Goal: Task Accomplishment & Management: Manage account settings

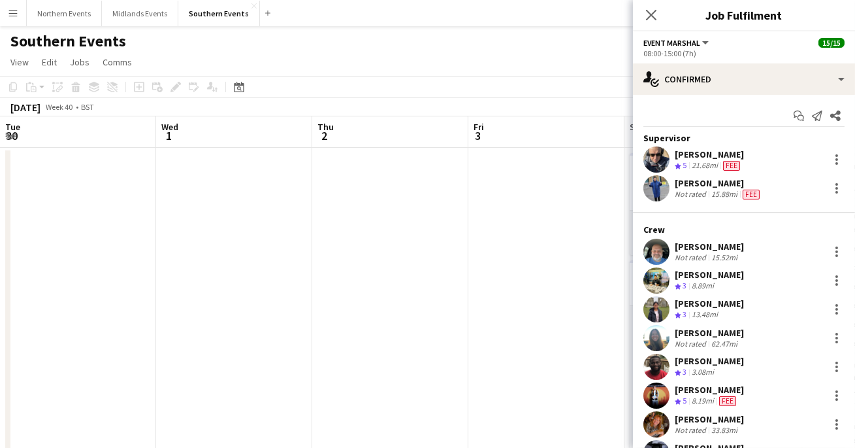
scroll to position [0, 353]
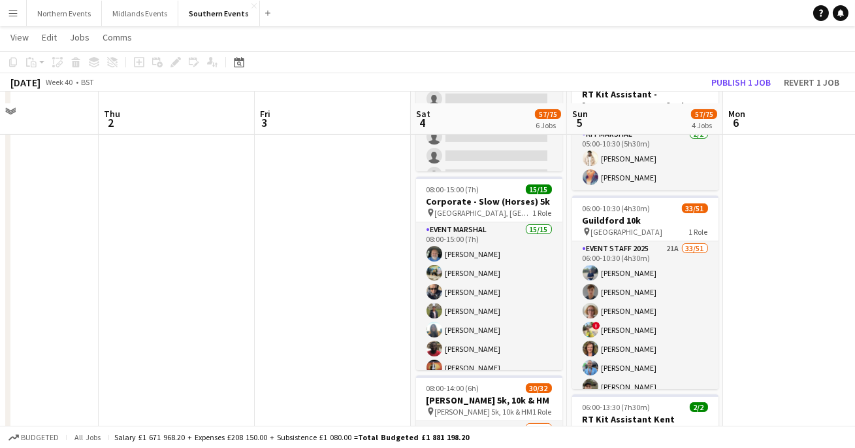
scroll to position [297, 0]
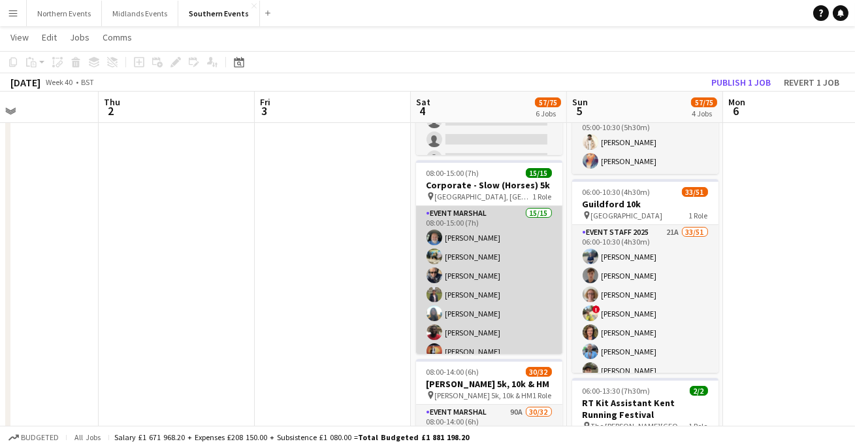
click at [465, 270] on app-card-role "Event Marshal 15/15 08:00-15:00 (7h) [PERSON_NAME] [PERSON_NAME] [PERSON_NAME] …" at bounding box center [489, 361] width 146 height 310
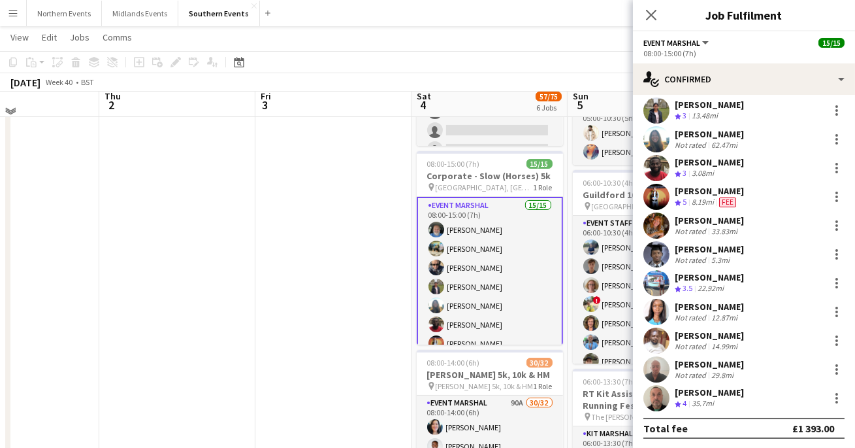
scroll to position [308, 0]
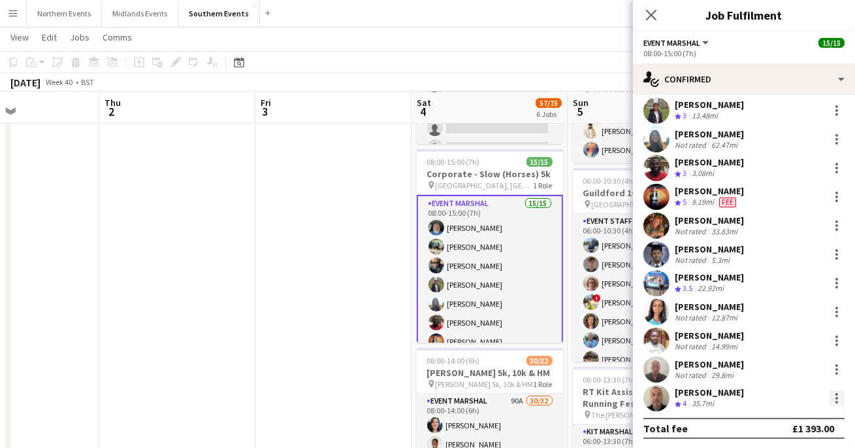
click at [838, 397] on div at bounding box center [837, 398] width 3 height 3
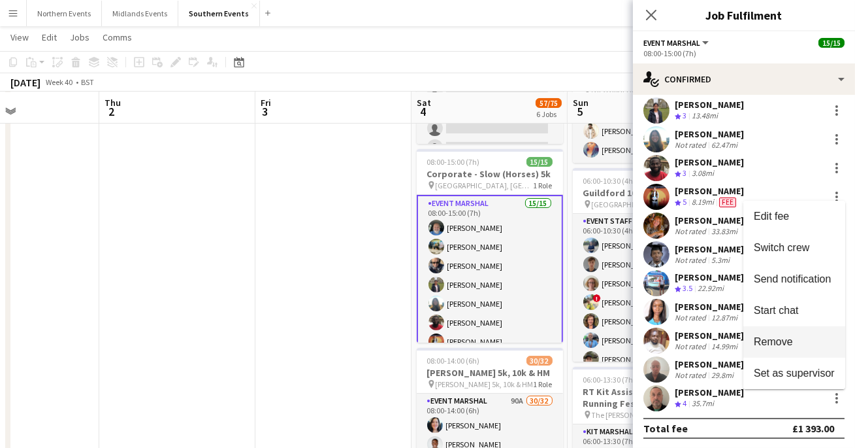
click at [786, 340] on span "Remove" at bounding box center [773, 341] width 39 height 11
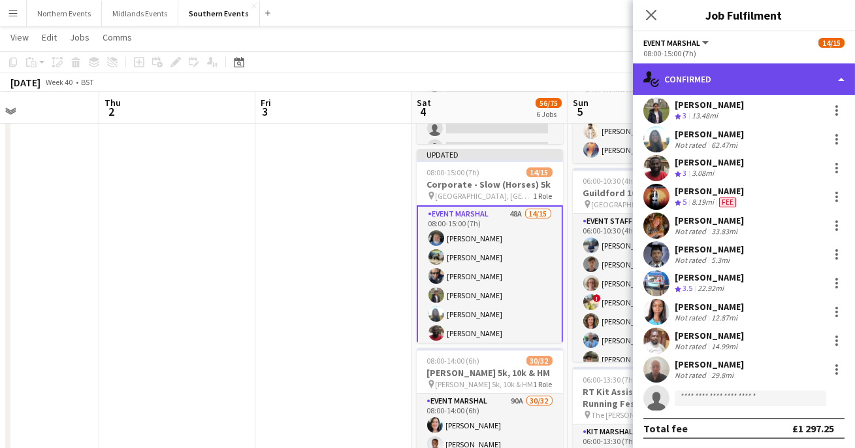
click at [734, 82] on div "single-neutral-actions-check-2 Confirmed" at bounding box center [744, 78] width 222 height 31
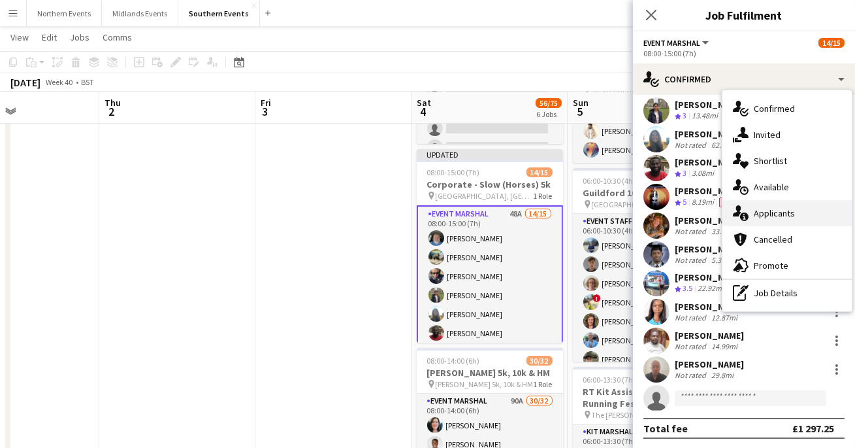
click at [768, 210] on span "Applicants" at bounding box center [774, 213] width 41 height 12
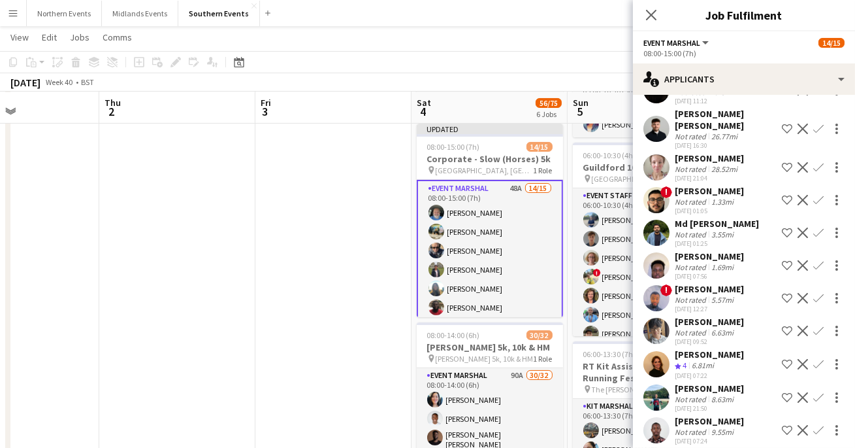
scroll to position [1195, 0]
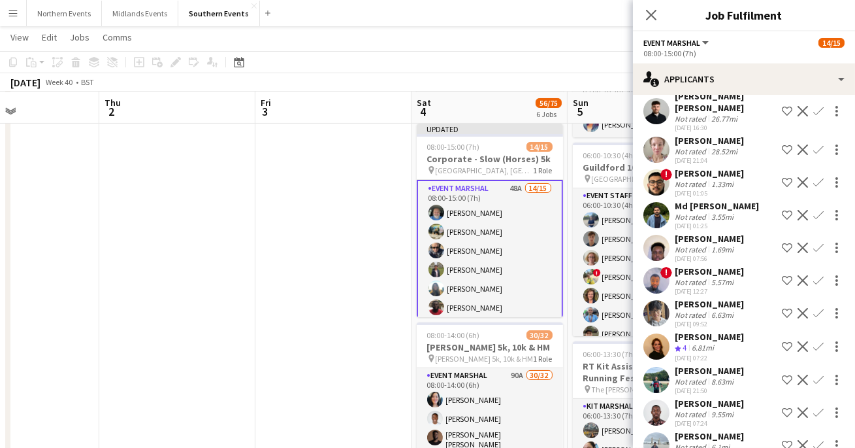
click at [657, 333] on app-user-avatar at bounding box center [657, 346] width 26 height 26
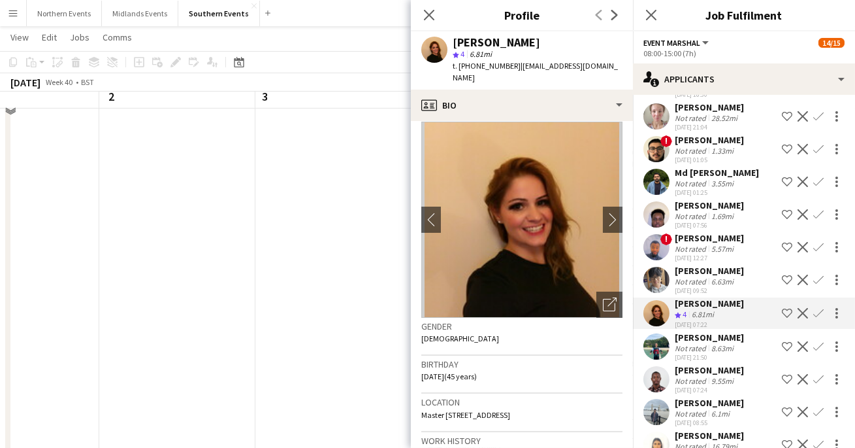
scroll to position [353, 0]
click at [821, 308] on app-icon "Confirm" at bounding box center [818, 313] width 10 height 10
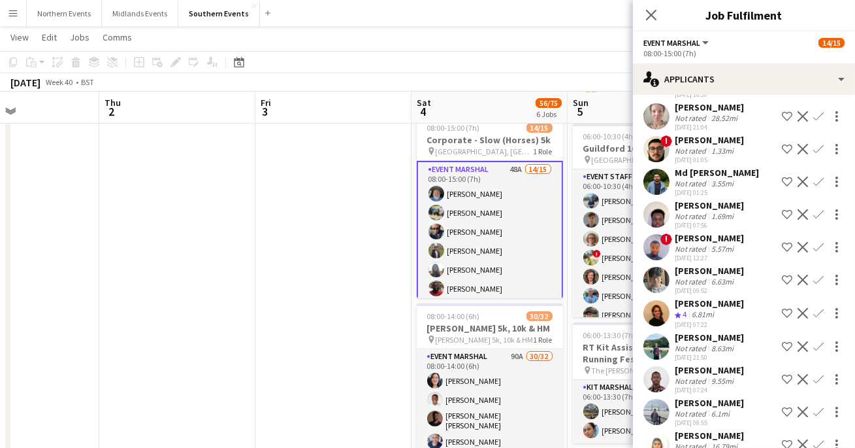
click at [823, 305] on button "Confirm" at bounding box center [819, 313] width 16 height 16
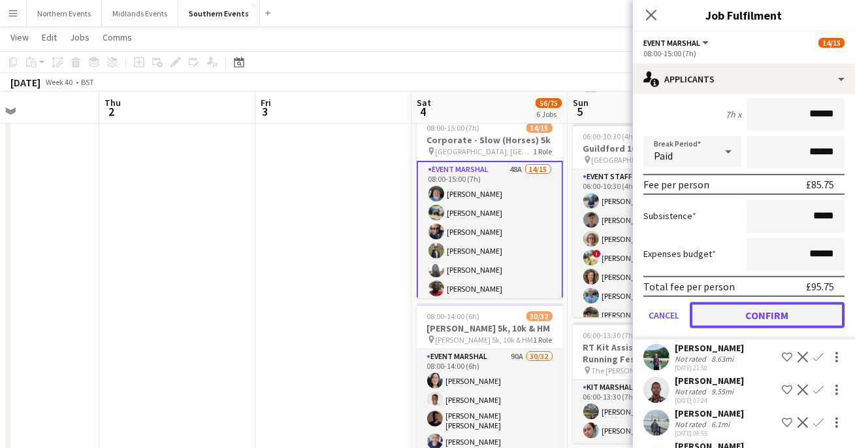
click at [758, 302] on button "Confirm" at bounding box center [767, 315] width 155 height 26
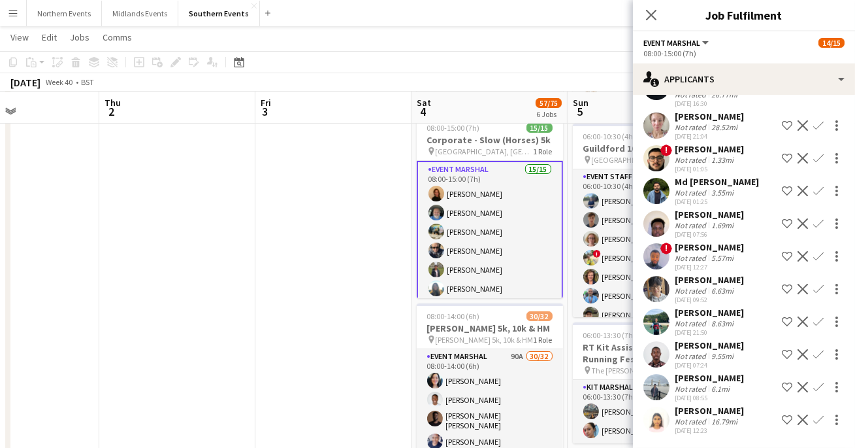
scroll to position [1185, 0]
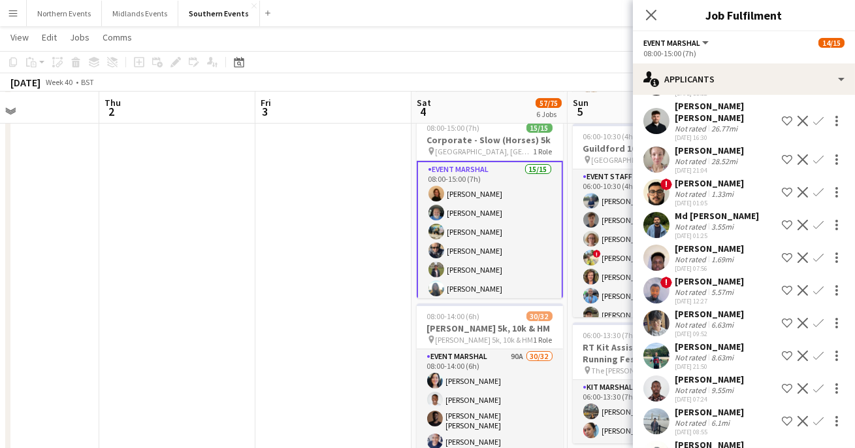
click at [365, 267] on app-date-cell at bounding box center [333, 303] width 156 height 1018
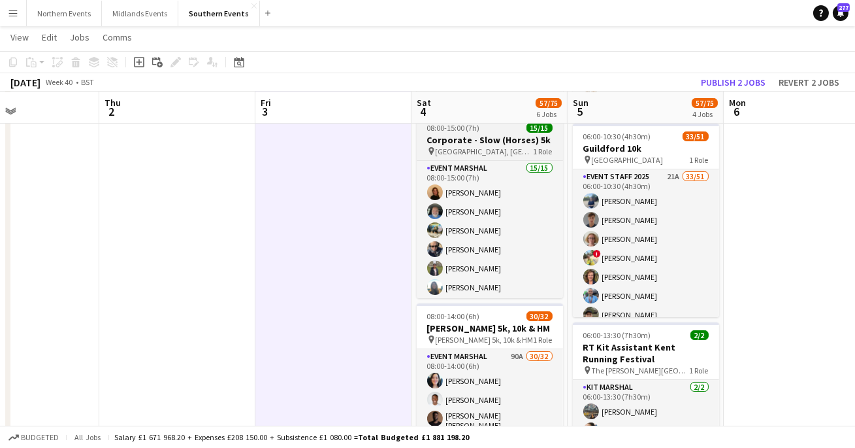
click at [512, 154] on div "pin [STREET_ADDRESS] Role" at bounding box center [490, 151] width 146 height 10
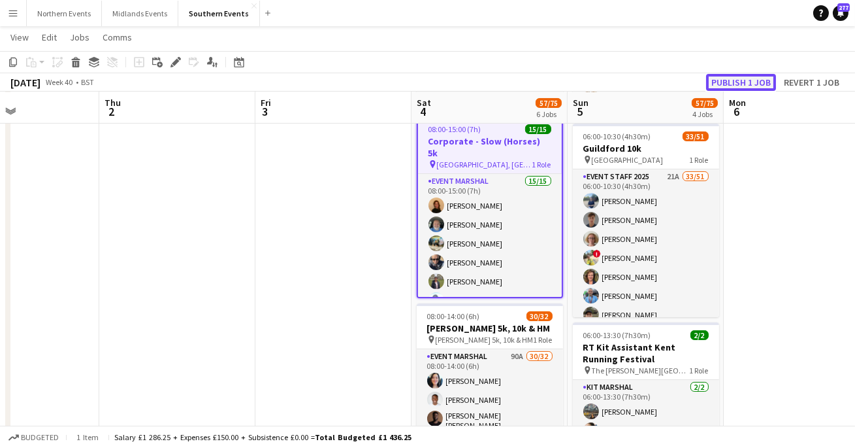
click at [754, 78] on button "Publish 1 job" at bounding box center [741, 82] width 70 height 17
